Goal: Navigation & Orientation: Find specific page/section

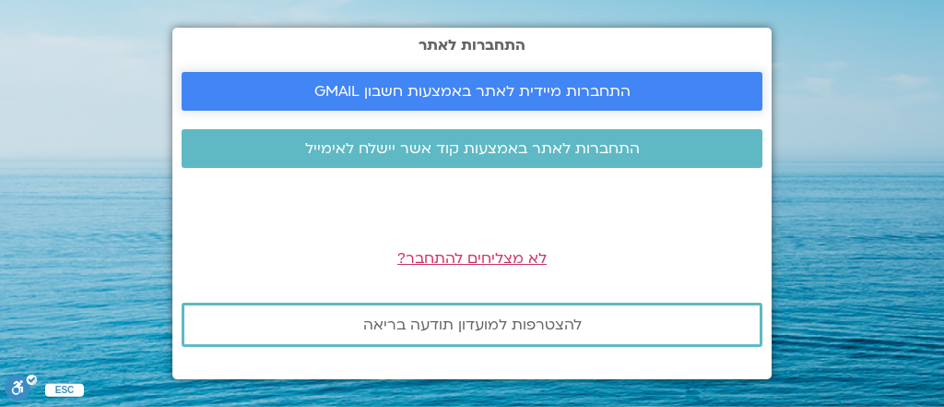
click at [423, 97] on span "התחברות מיידית לאתר באמצעות חשבון GMAIL" at bounding box center [472, 91] width 316 height 17
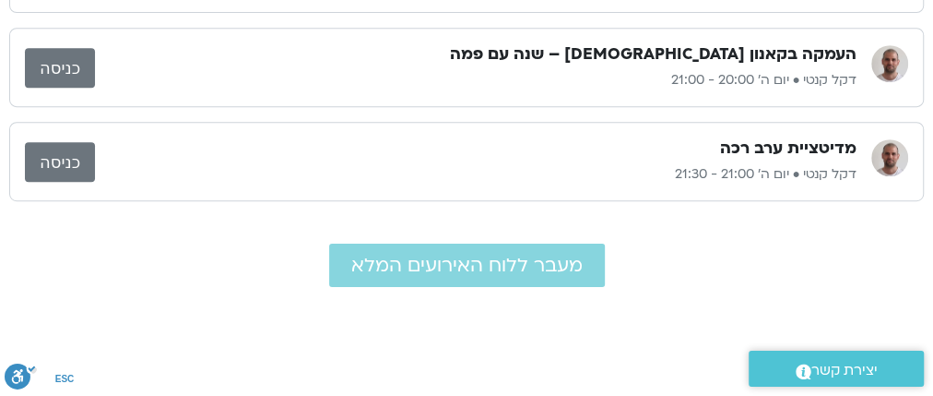
scroll to position [443, 0]
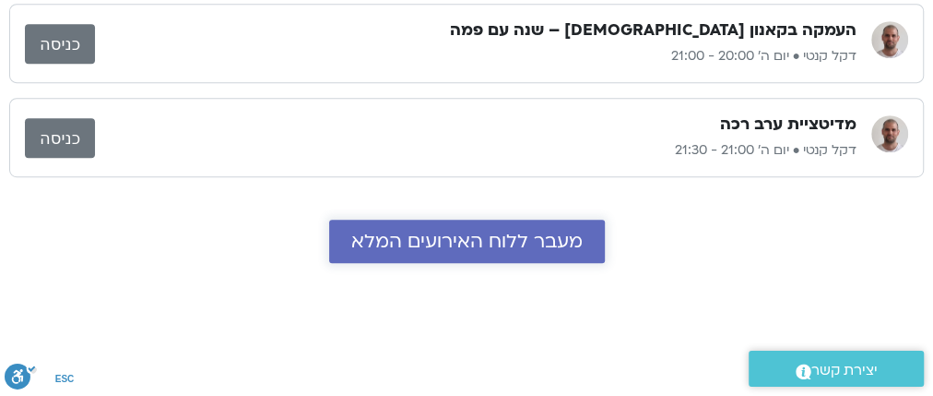
click at [541, 240] on span "מעבר ללוח האירועים המלא" at bounding box center [466, 241] width 231 height 21
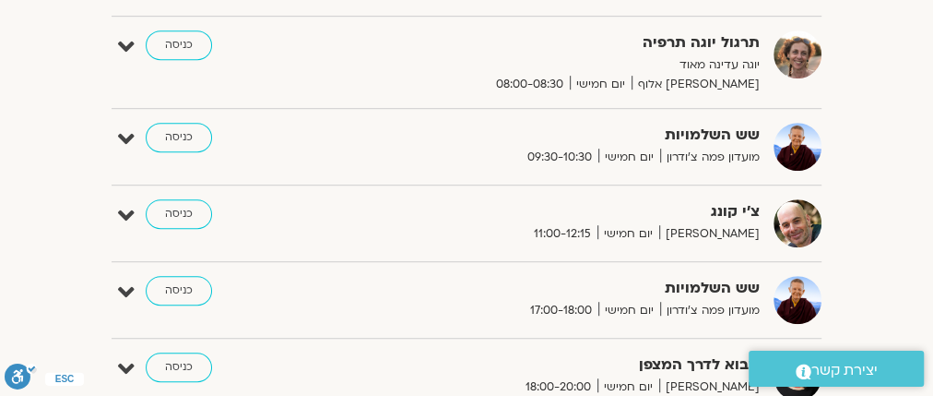
scroll to position [516, 0]
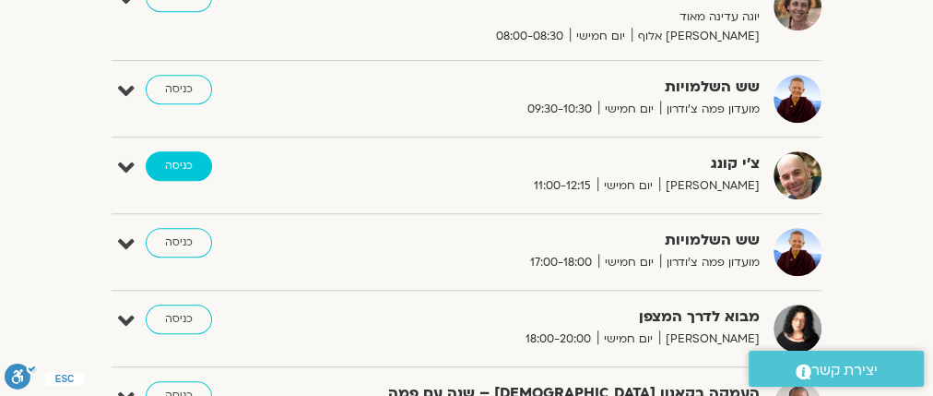
click at [182, 160] on link "כניסה" at bounding box center [179, 166] width 66 height 30
